Goal: Task Accomplishment & Management: Use online tool/utility

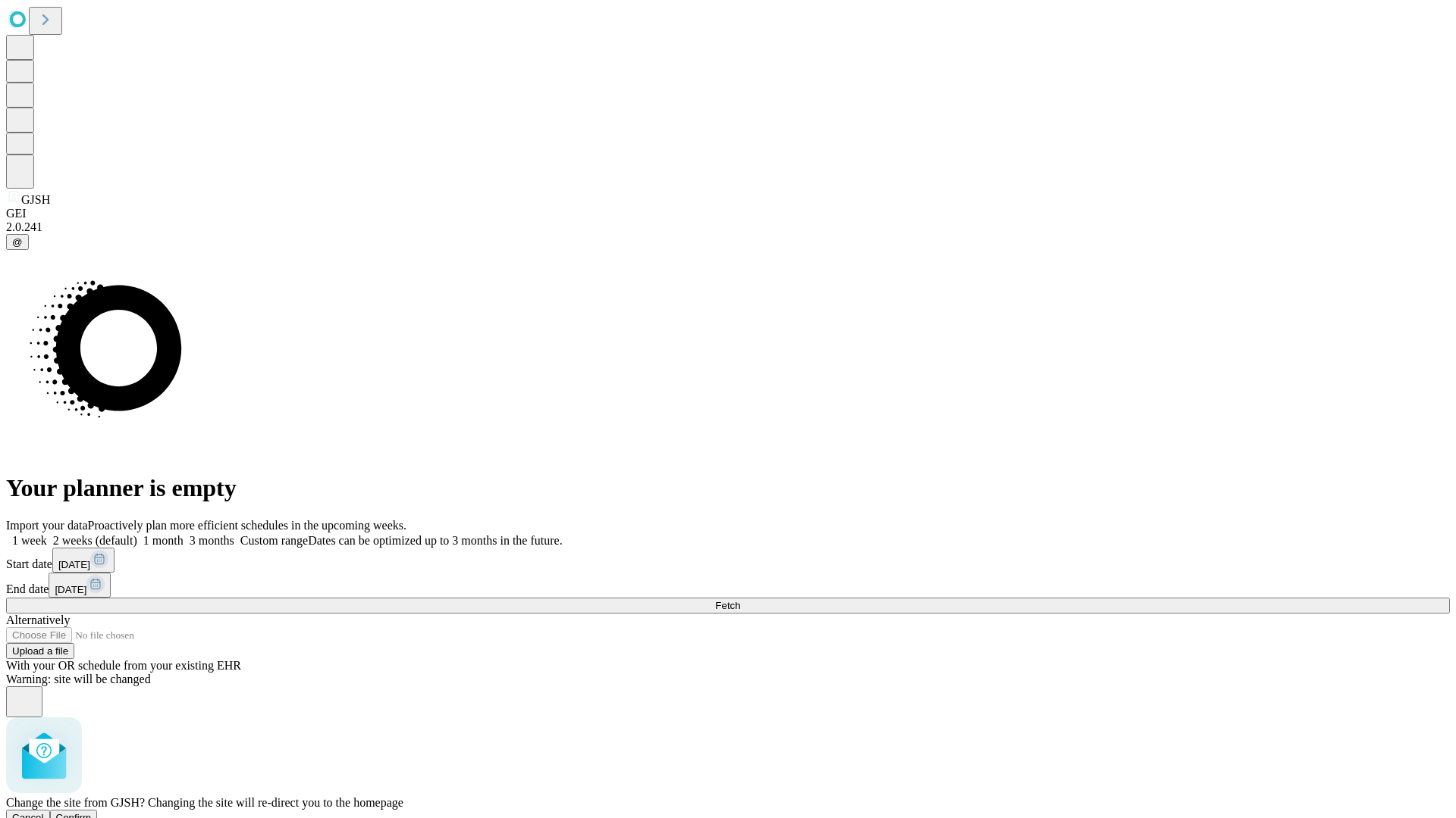
click at [91, 813] on span "Confirm" at bounding box center [73, 818] width 36 height 11
click at [47, 534] on label "1 week" at bounding box center [26, 540] width 41 height 13
click at [740, 600] on span "Fetch" at bounding box center [727, 605] width 25 height 11
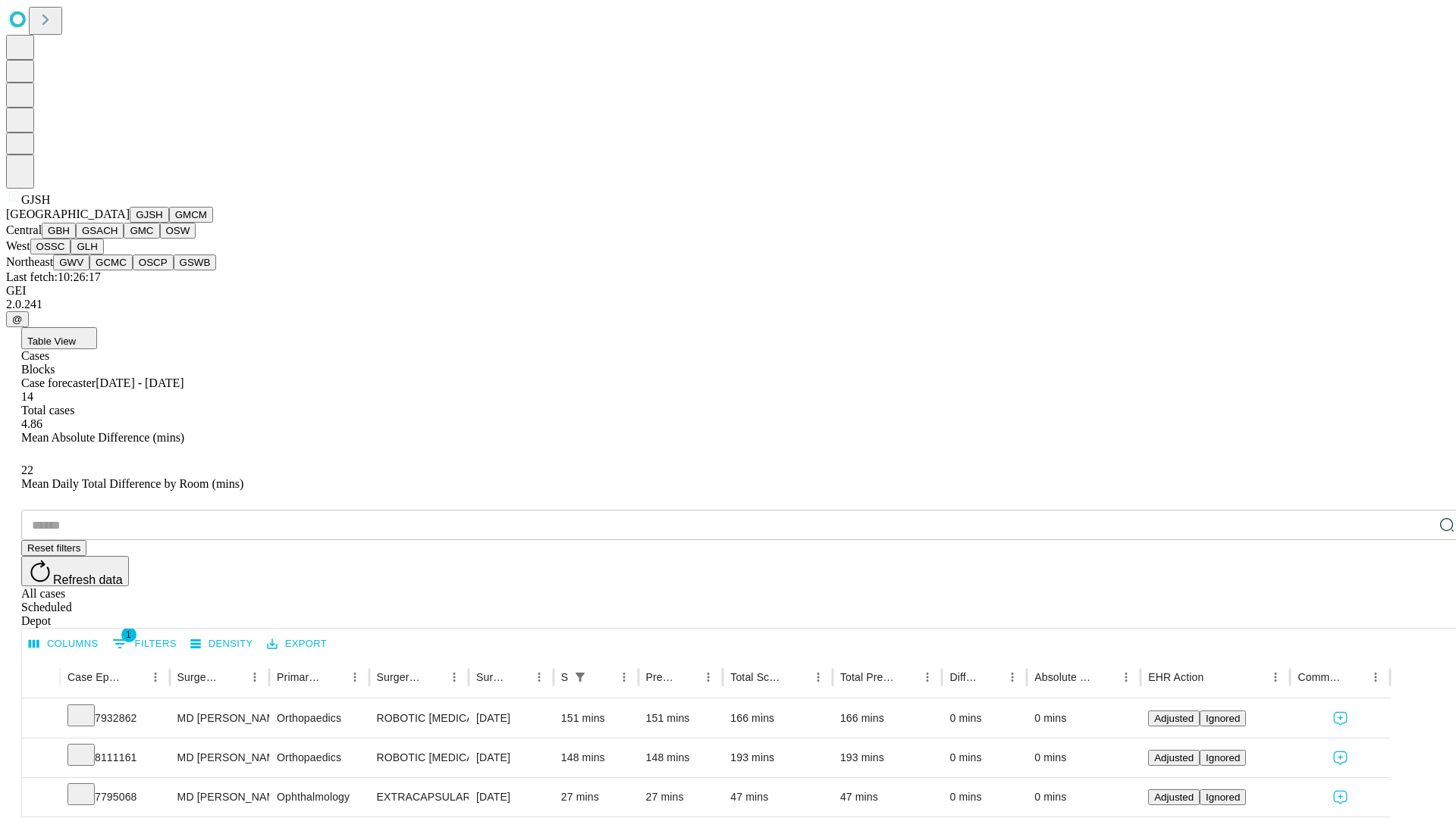
click at [169, 223] on button "GMCM" at bounding box center [191, 215] width 44 height 16
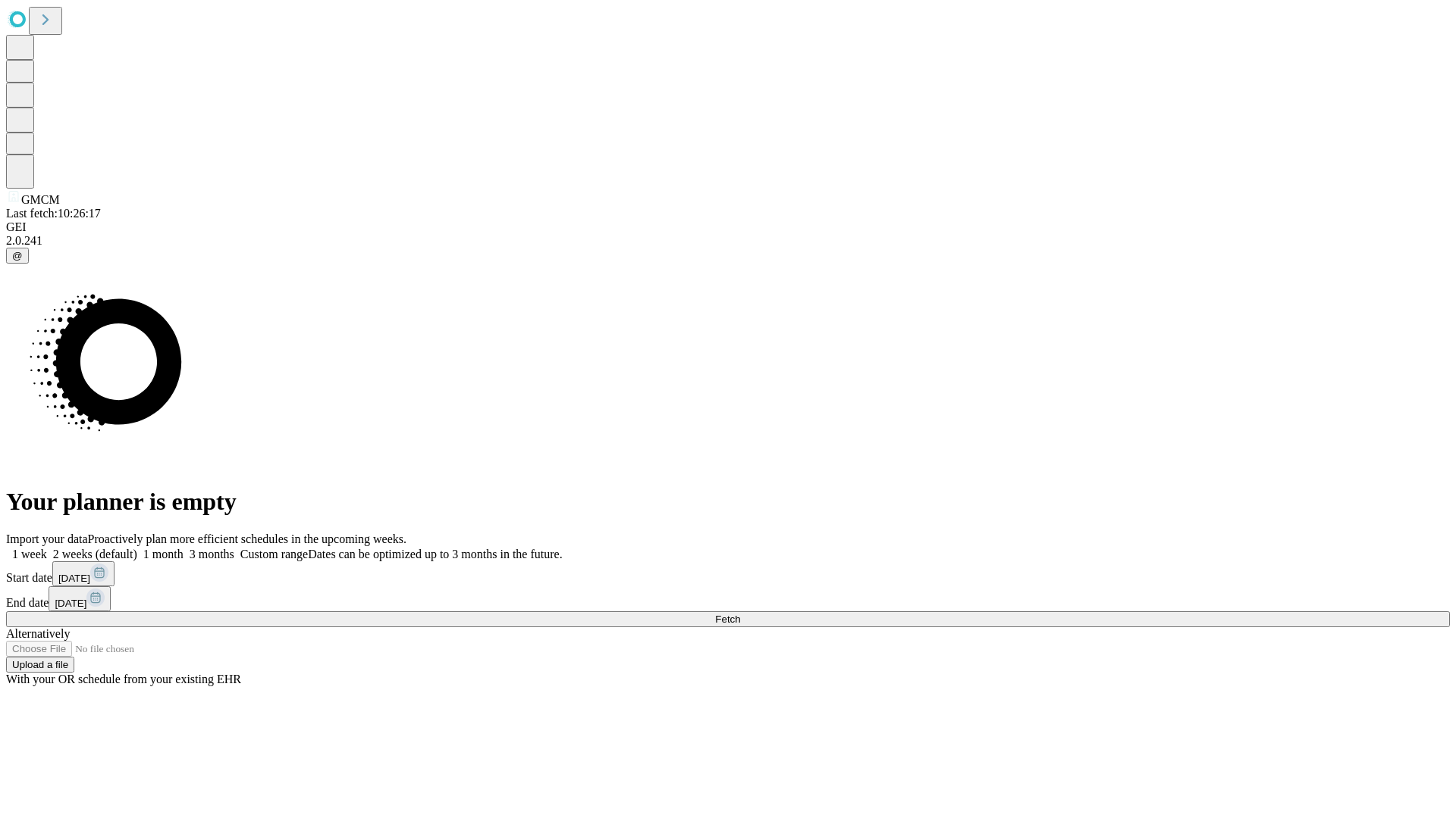
click at [47, 548] on label "1 week" at bounding box center [26, 554] width 41 height 13
click at [740, 614] on span "Fetch" at bounding box center [727, 619] width 25 height 11
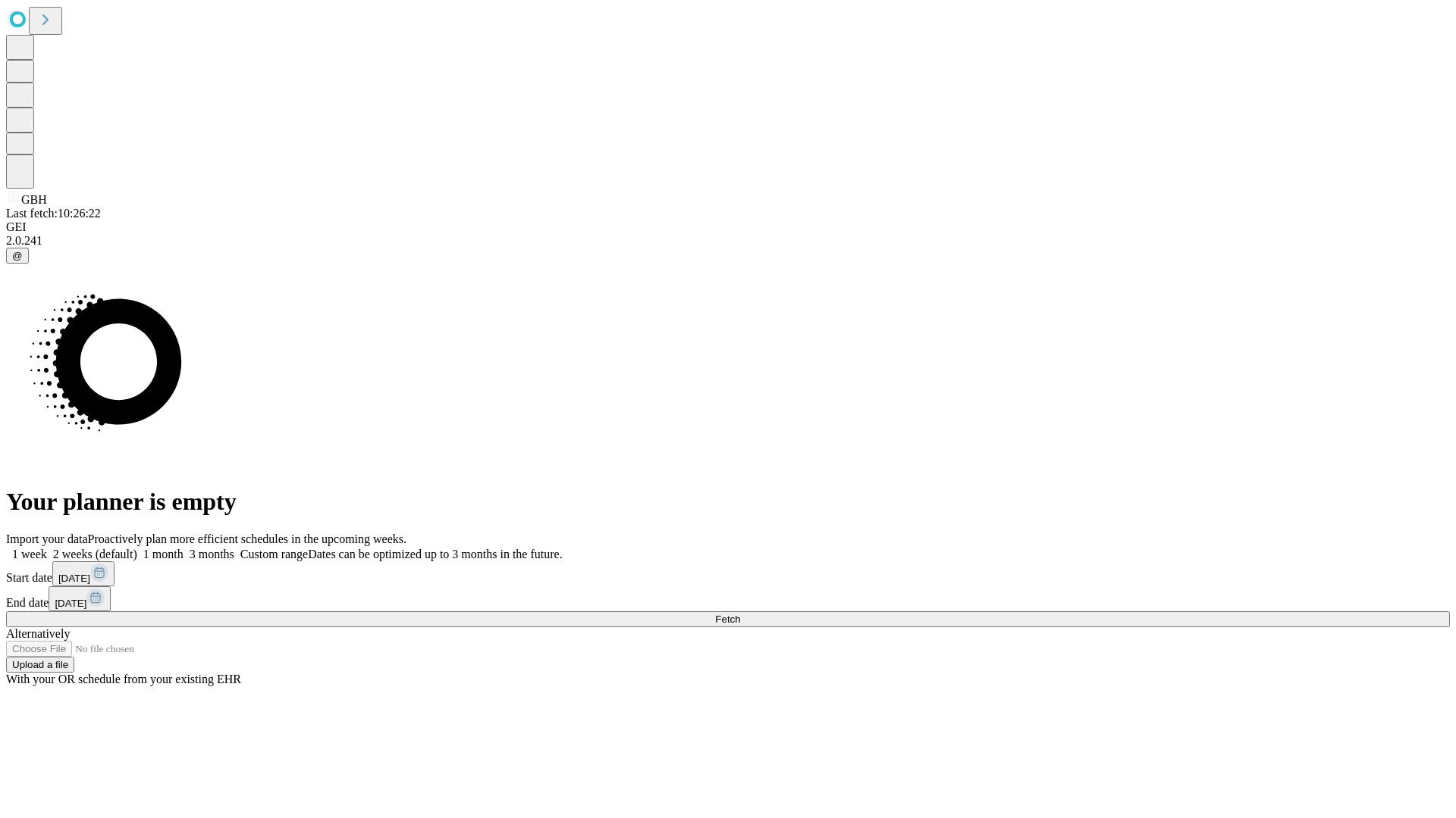
click at [47, 548] on label "1 week" at bounding box center [26, 554] width 41 height 13
click at [740, 614] on span "Fetch" at bounding box center [727, 619] width 25 height 11
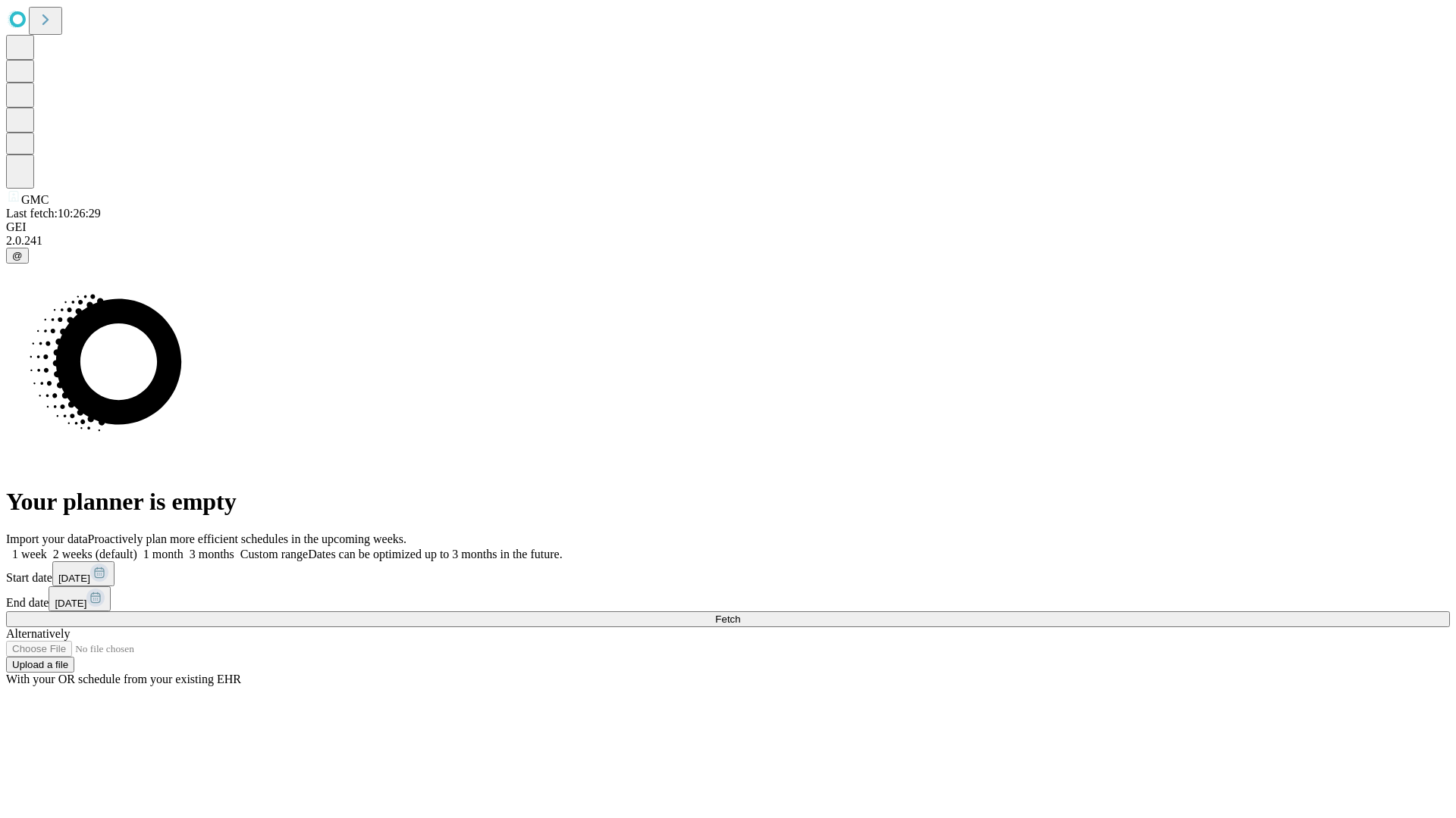
click at [47, 548] on label "1 week" at bounding box center [26, 554] width 41 height 13
click at [740, 614] on span "Fetch" at bounding box center [727, 619] width 25 height 11
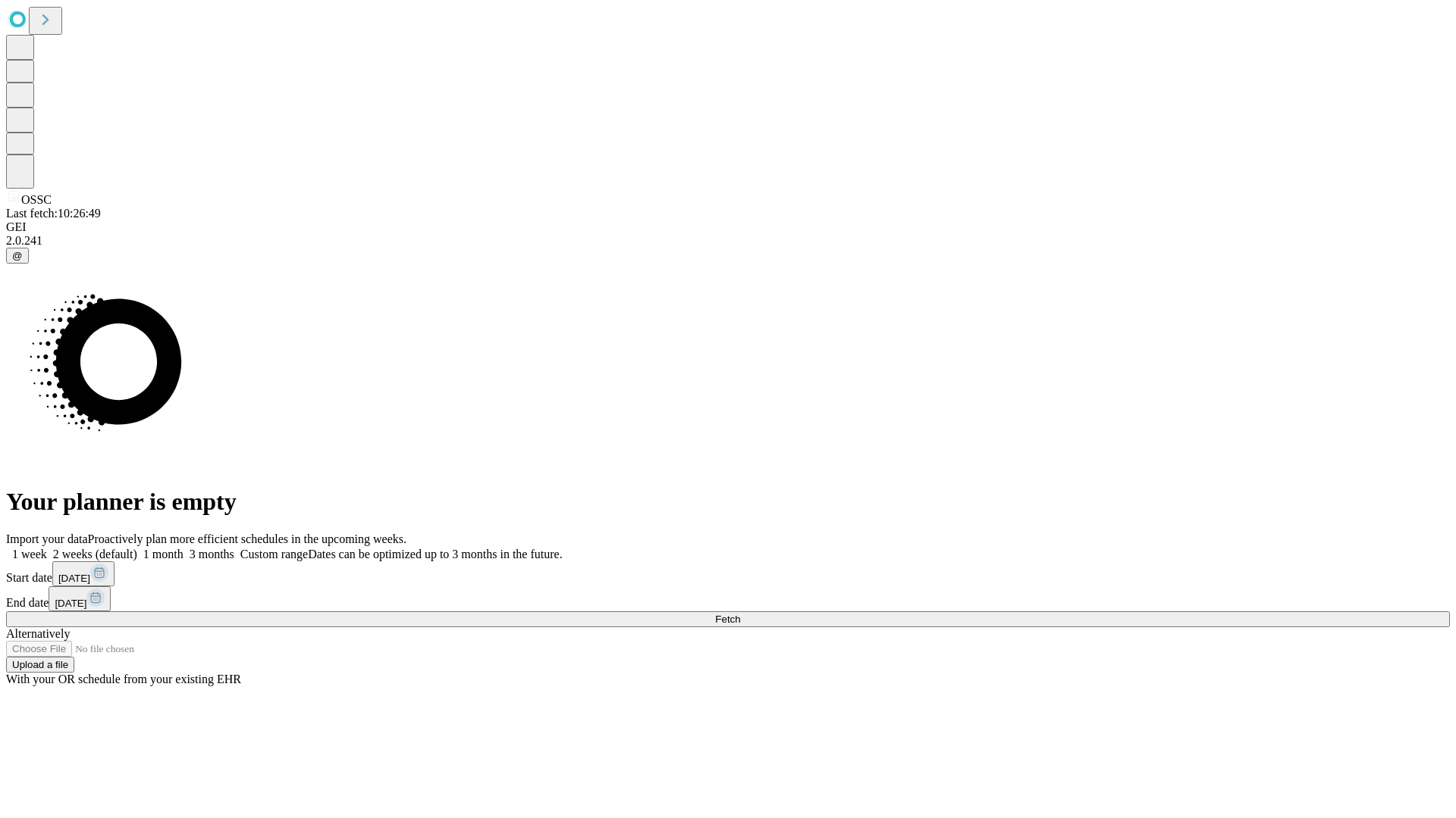
click at [740, 614] on span "Fetch" at bounding box center [727, 619] width 25 height 11
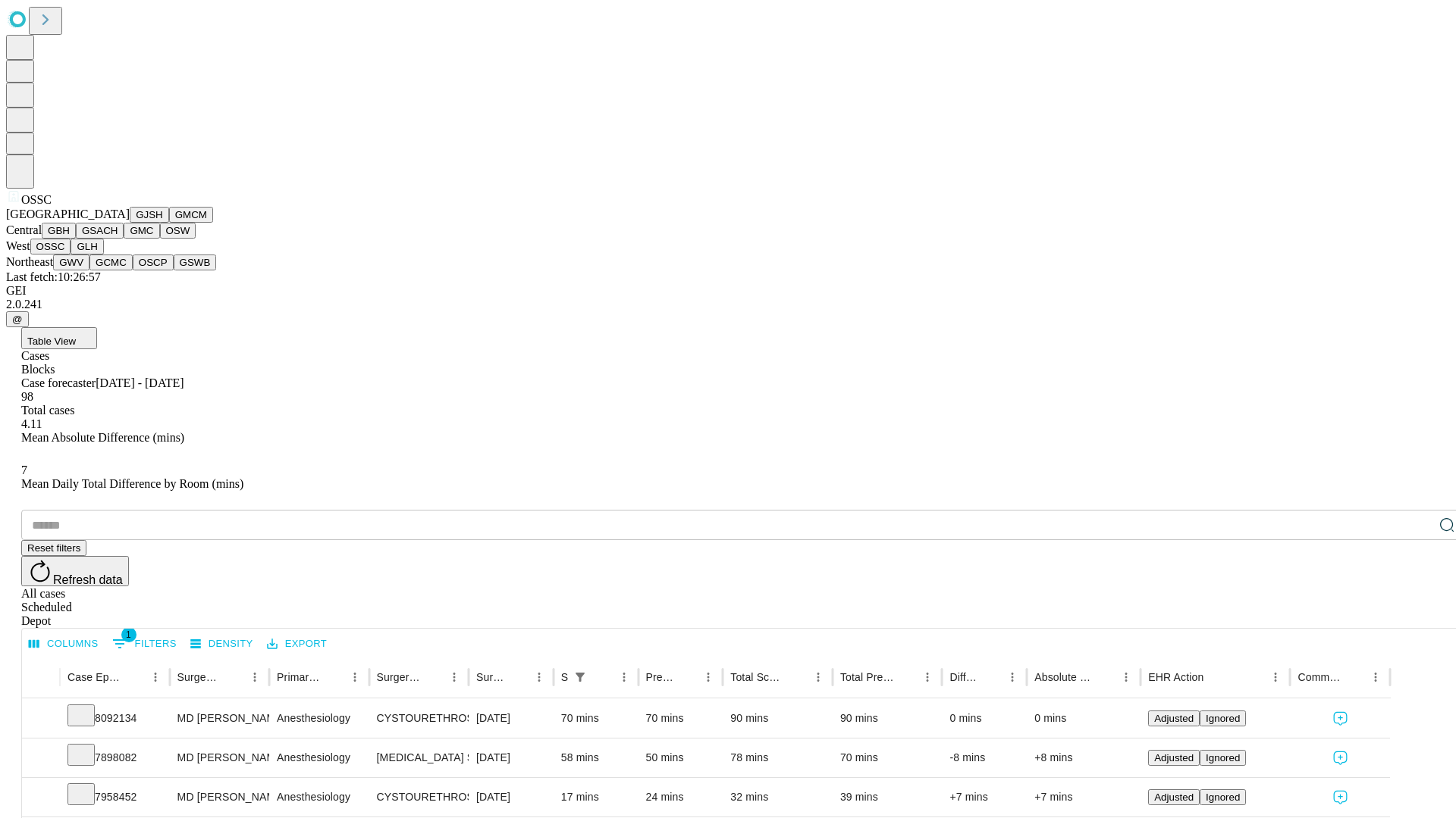
click at [103, 255] on button "GLH" at bounding box center [87, 246] width 33 height 16
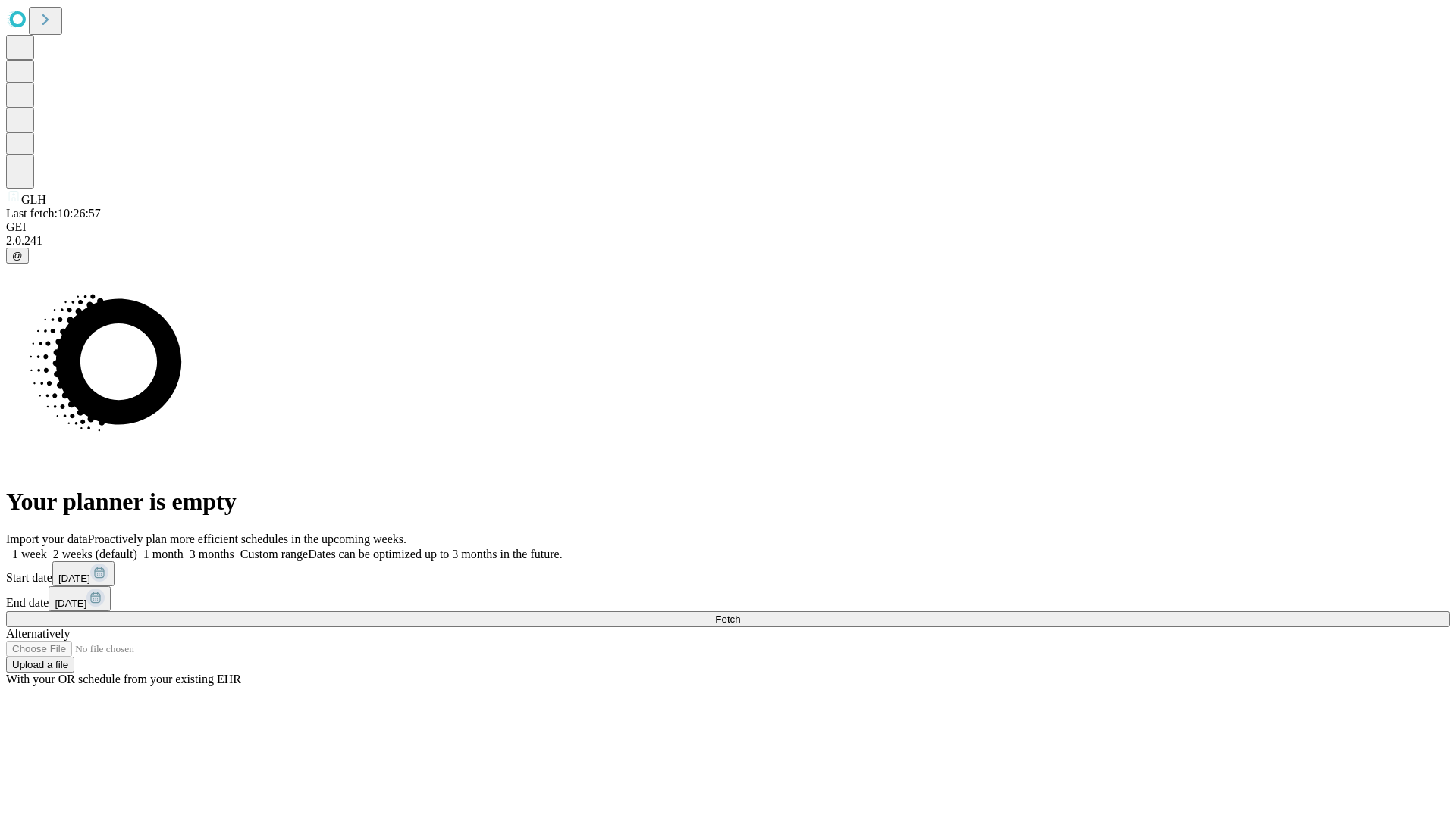
click at [47, 548] on label "1 week" at bounding box center [26, 554] width 41 height 13
click at [740, 614] on span "Fetch" at bounding box center [727, 619] width 25 height 11
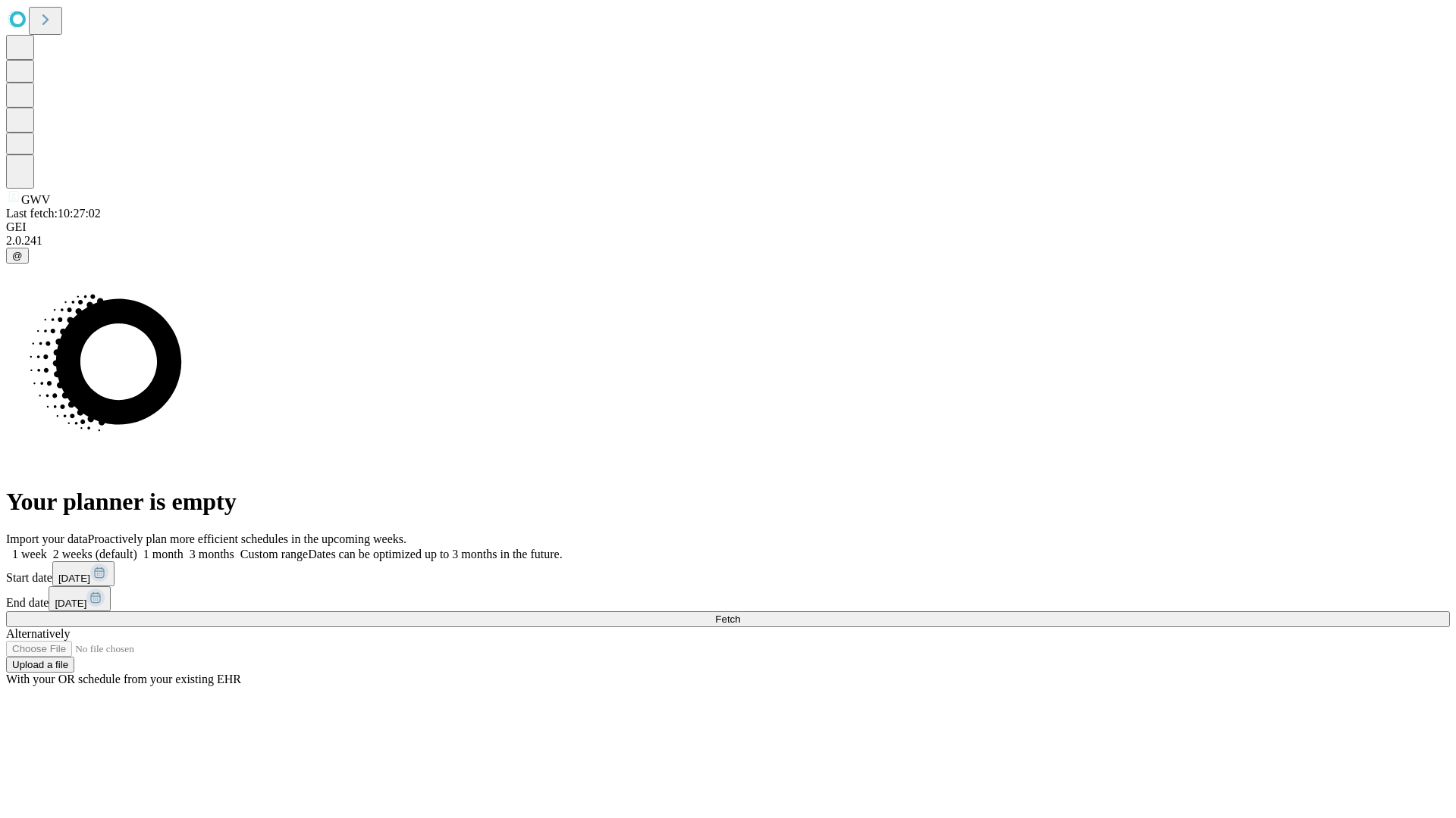
click at [740, 614] on span "Fetch" at bounding box center [727, 619] width 25 height 11
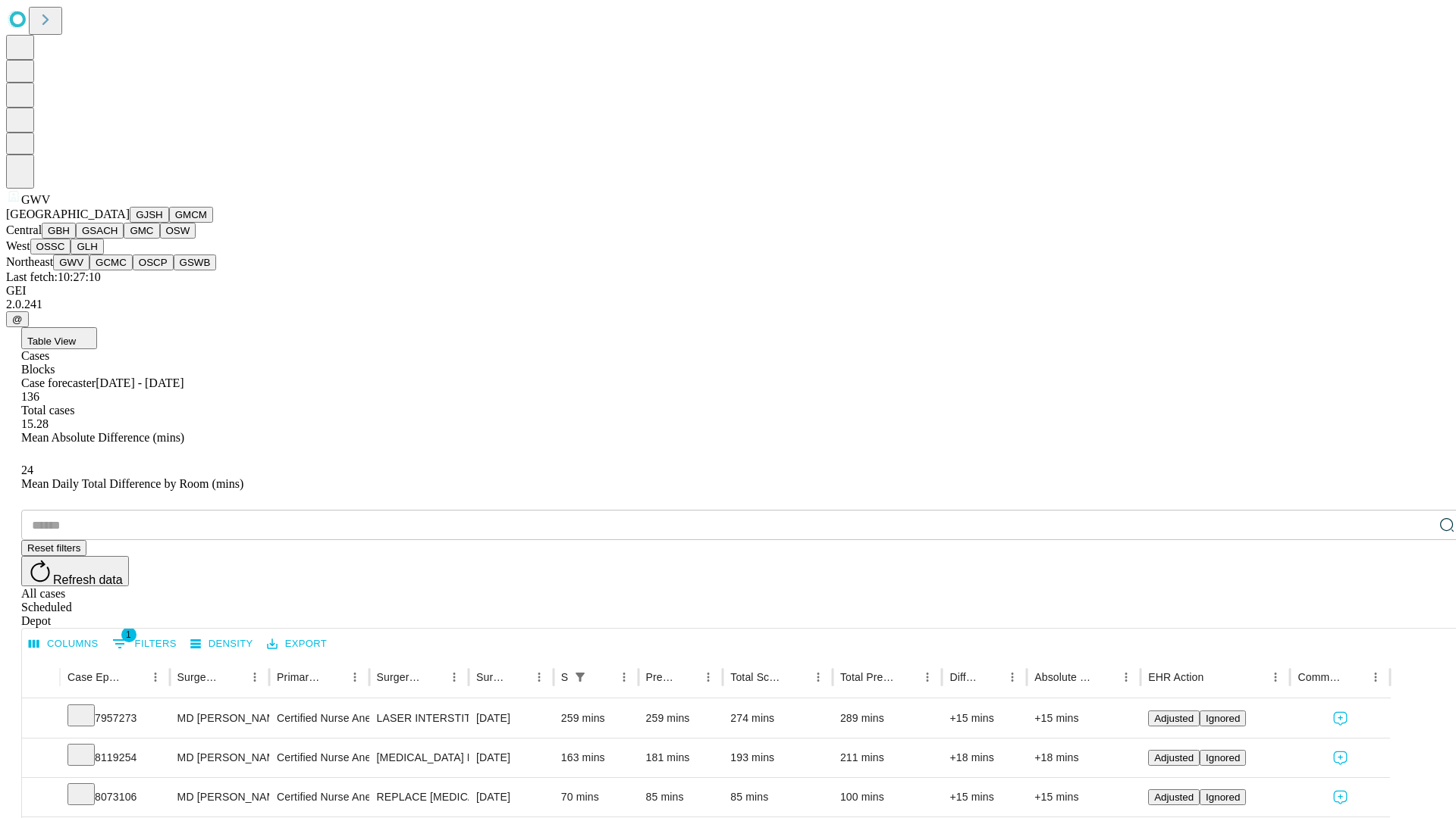
click at [118, 270] on button "GCMC" at bounding box center [111, 262] width 43 height 16
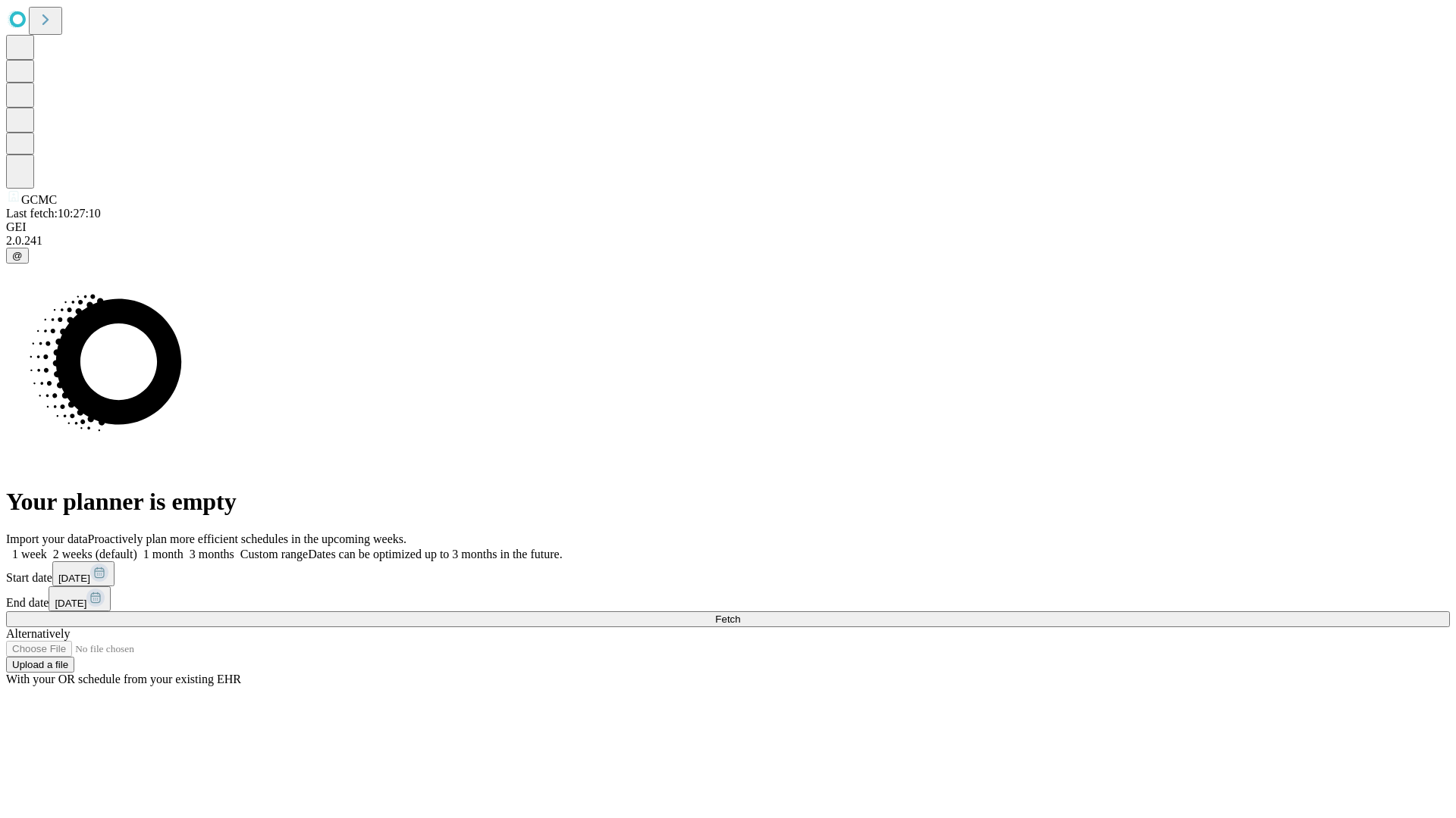
click at [47, 548] on label "1 week" at bounding box center [26, 554] width 41 height 13
click at [740, 614] on span "Fetch" at bounding box center [727, 619] width 25 height 11
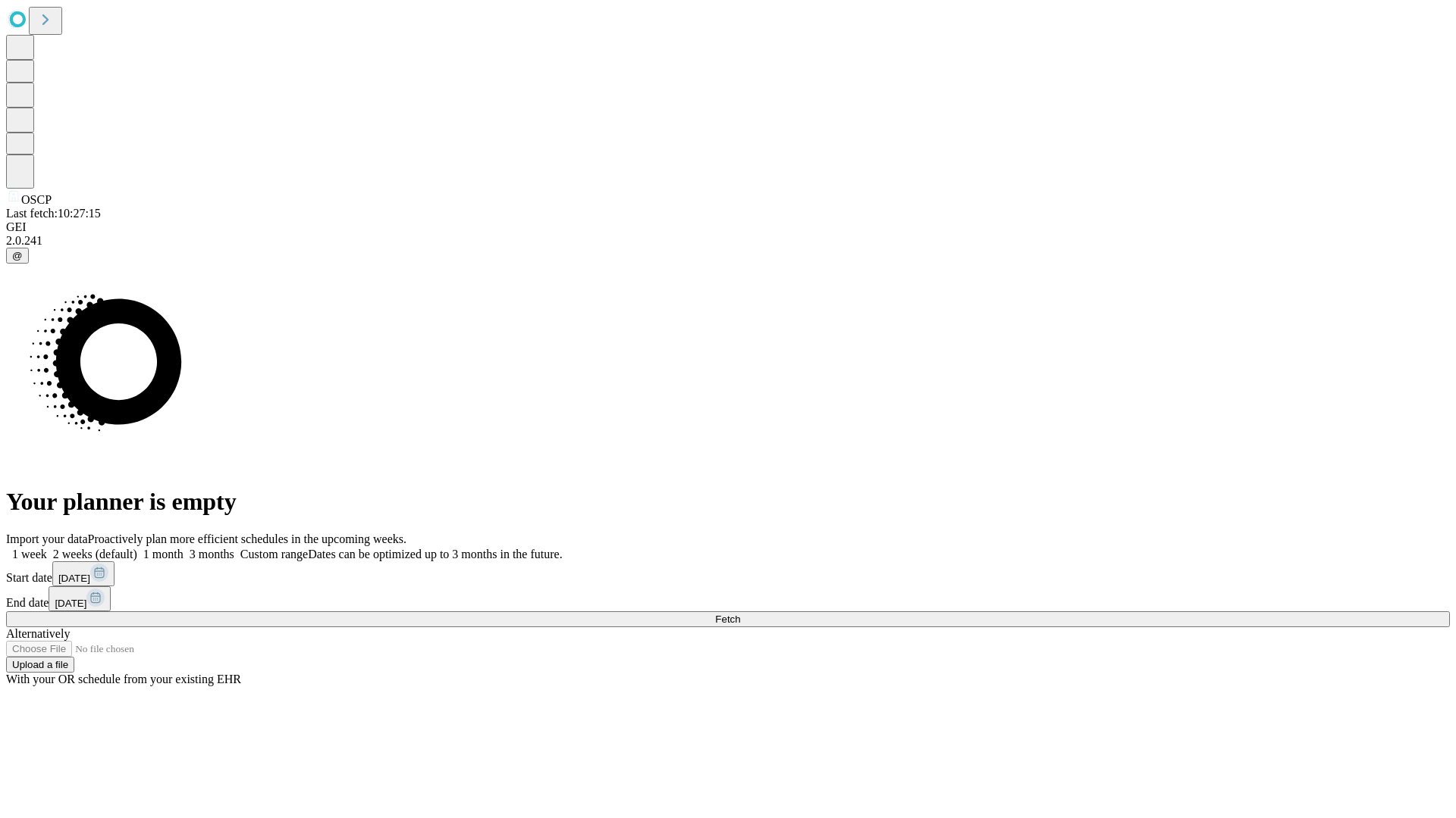
click at [47, 548] on label "1 week" at bounding box center [26, 554] width 41 height 13
click at [740, 614] on span "Fetch" at bounding box center [727, 619] width 25 height 11
